Goal: Obtain resource: Download file/media

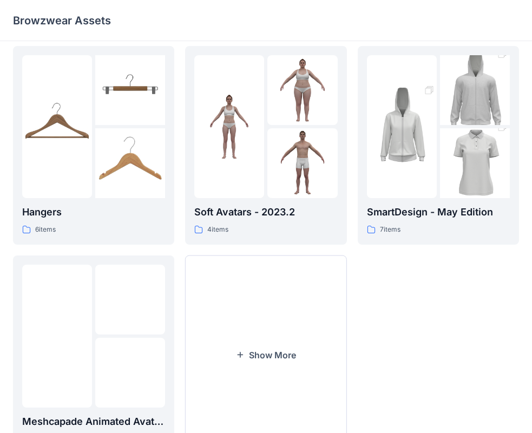
scroll to position [269, 0]
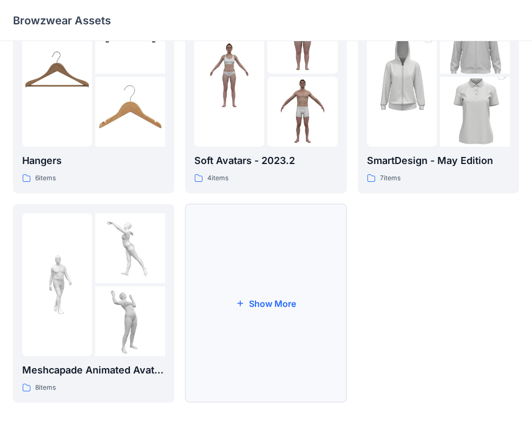
click at [279, 305] on button "Show More" at bounding box center [265, 303] width 161 height 199
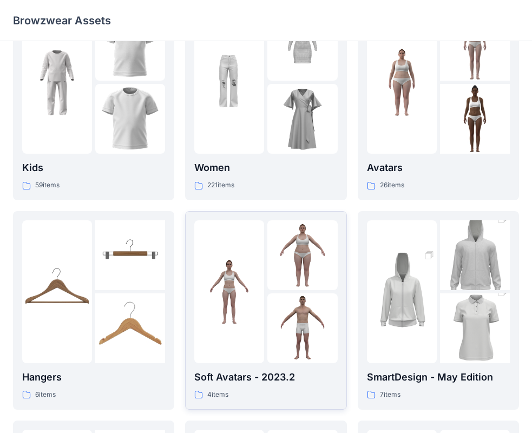
scroll to position [0, 0]
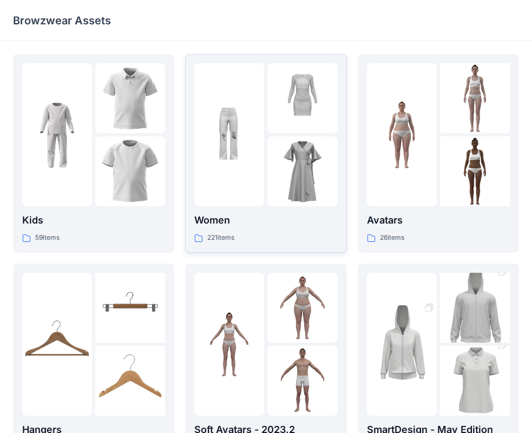
click at [268, 151] on img at bounding box center [302, 171] width 70 height 70
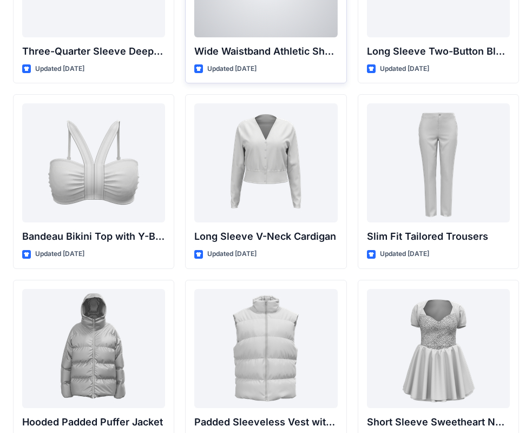
scroll to position [1082, 0]
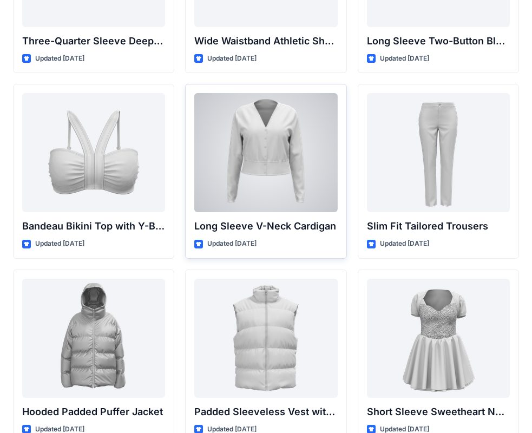
click at [267, 164] on div at bounding box center [265, 152] width 143 height 119
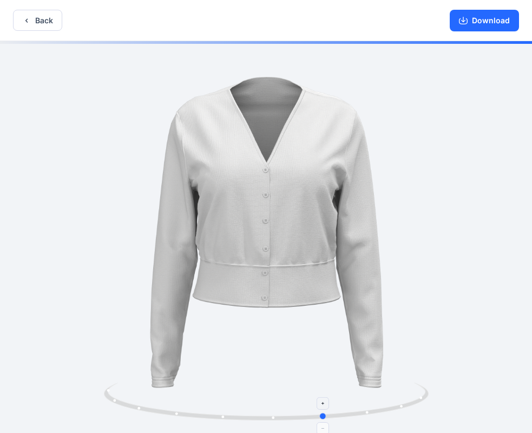
drag, startPoint x: 267, startPoint y: 419, endPoint x: 308, endPoint y: 407, distance: 42.7
click at [308, 407] on icon at bounding box center [267, 403] width 327 height 41
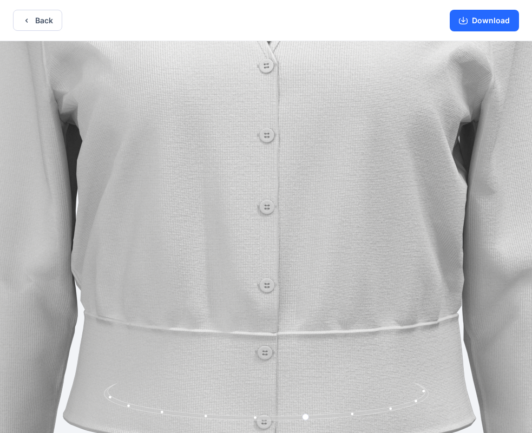
drag, startPoint x: 285, startPoint y: 100, endPoint x: 287, endPoint y: 117, distance: 18.0
click at [287, 117] on img at bounding box center [268, 255] width 1097 height 1097
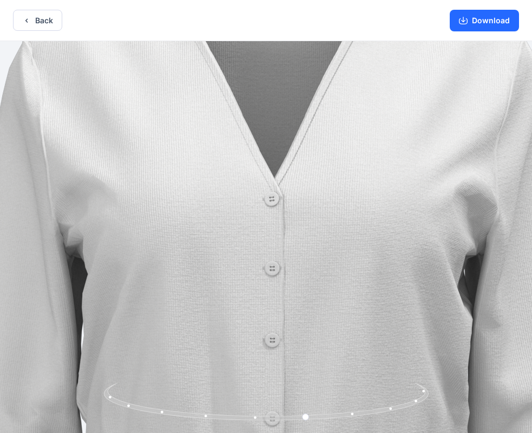
drag, startPoint x: 288, startPoint y: 106, endPoint x: 294, endPoint y: 269, distance: 164.0
click at [294, 269] on img at bounding box center [273, 388] width 1097 height 1097
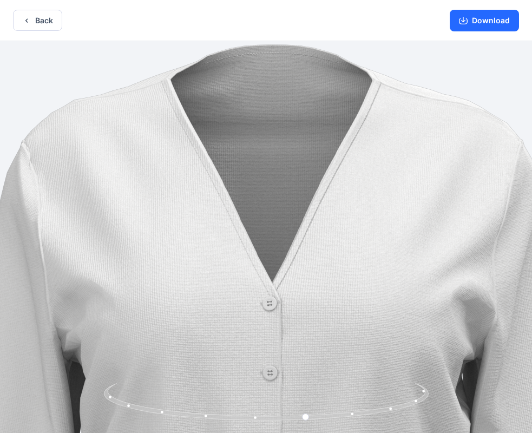
drag, startPoint x: 304, startPoint y: 175, endPoint x: 292, endPoint y: 301, distance: 126.6
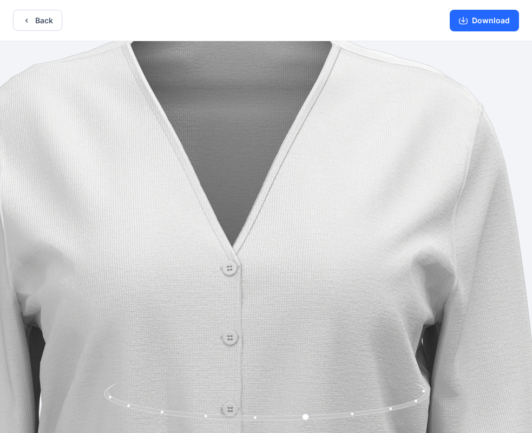
drag, startPoint x: 313, startPoint y: 279, endPoint x: 286, endPoint y: 170, distance: 111.4
drag, startPoint x: 305, startPoint y: 416, endPoint x: 298, endPoint y: 401, distance: 16.2
click at [298, 401] on icon at bounding box center [267, 403] width 327 height 41
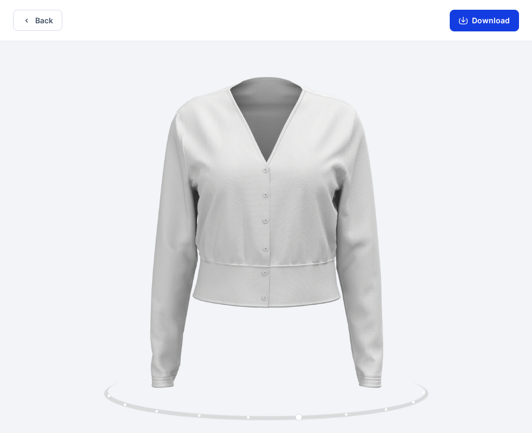
click at [488, 19] on button "Download" at bounding box center [484, 21] width 69 height 22
